Goal: Information Seeking & Learning: Learn about a topic

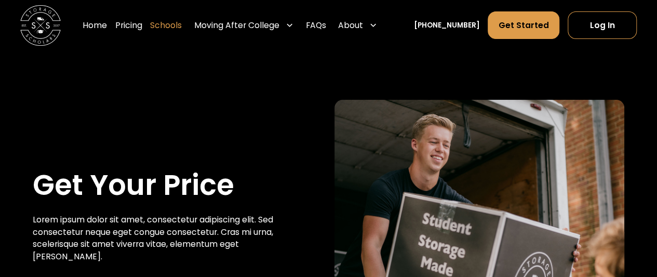
click at [174, 23] on link "Schools" at bounding box center [166, 25] width 32 height 29
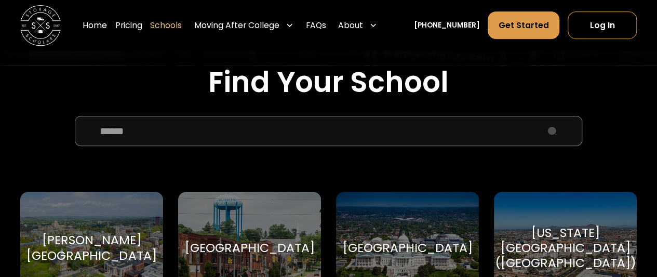
scroll to position [322, 0]
click at [233, 135] on input "School Select Form" at bounding box center [328, 131] width 507 height 31
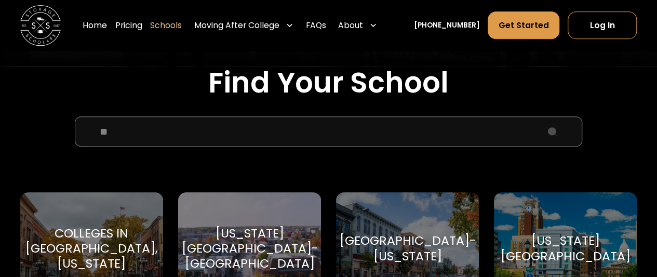
type input "*"
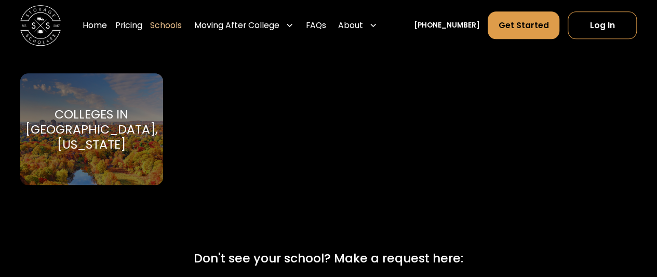
scroll to position [433, 0]
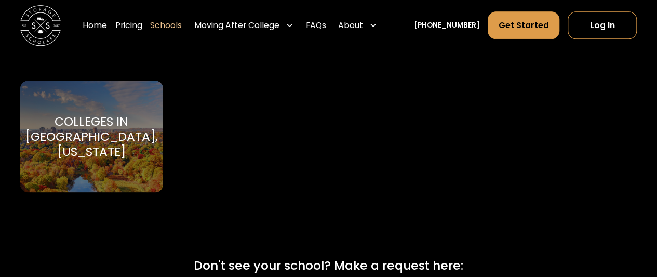
type input "*"
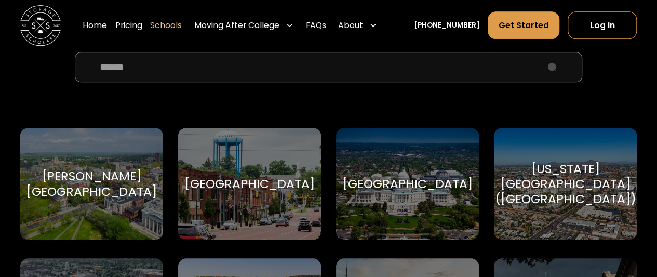
scroll to position [385, 0]
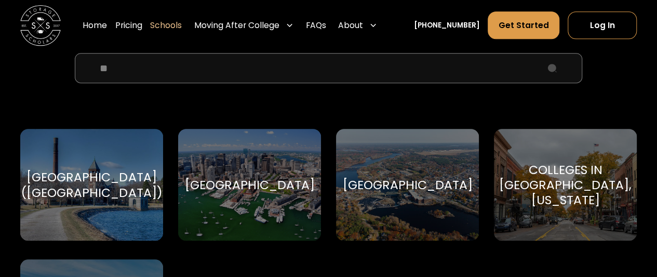
type input "*"
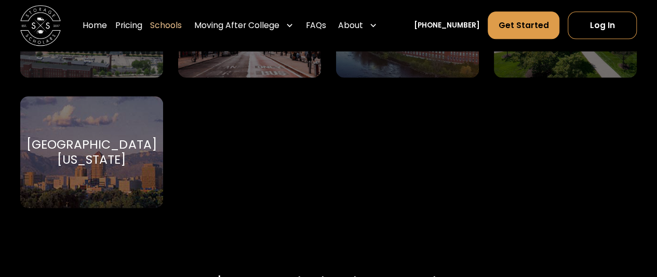
scroll to position [678, 0]
type input "***"
click at [252, 71] on div "The New School The New School" at bounding box center [249, 22] width 143 height 112
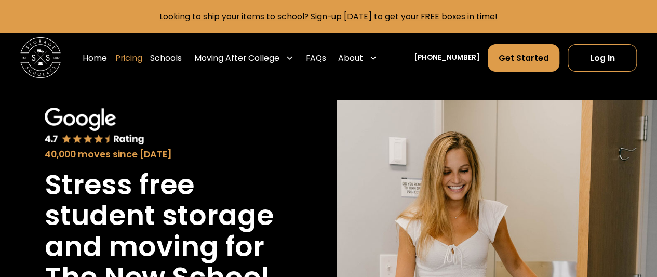
click at [142, 56] on link "Pricing" at bounding box center [128, 58] width 27 height 29
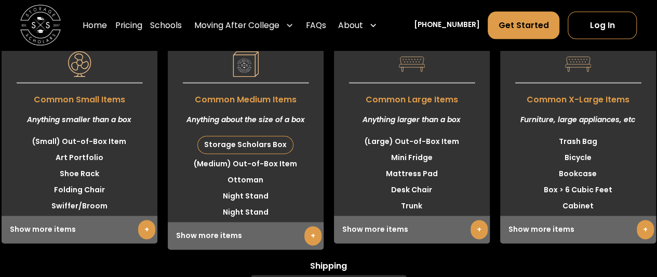
scroll to position [2499, 0]
